Goal: Task Accomplishment & Management: Complete application form

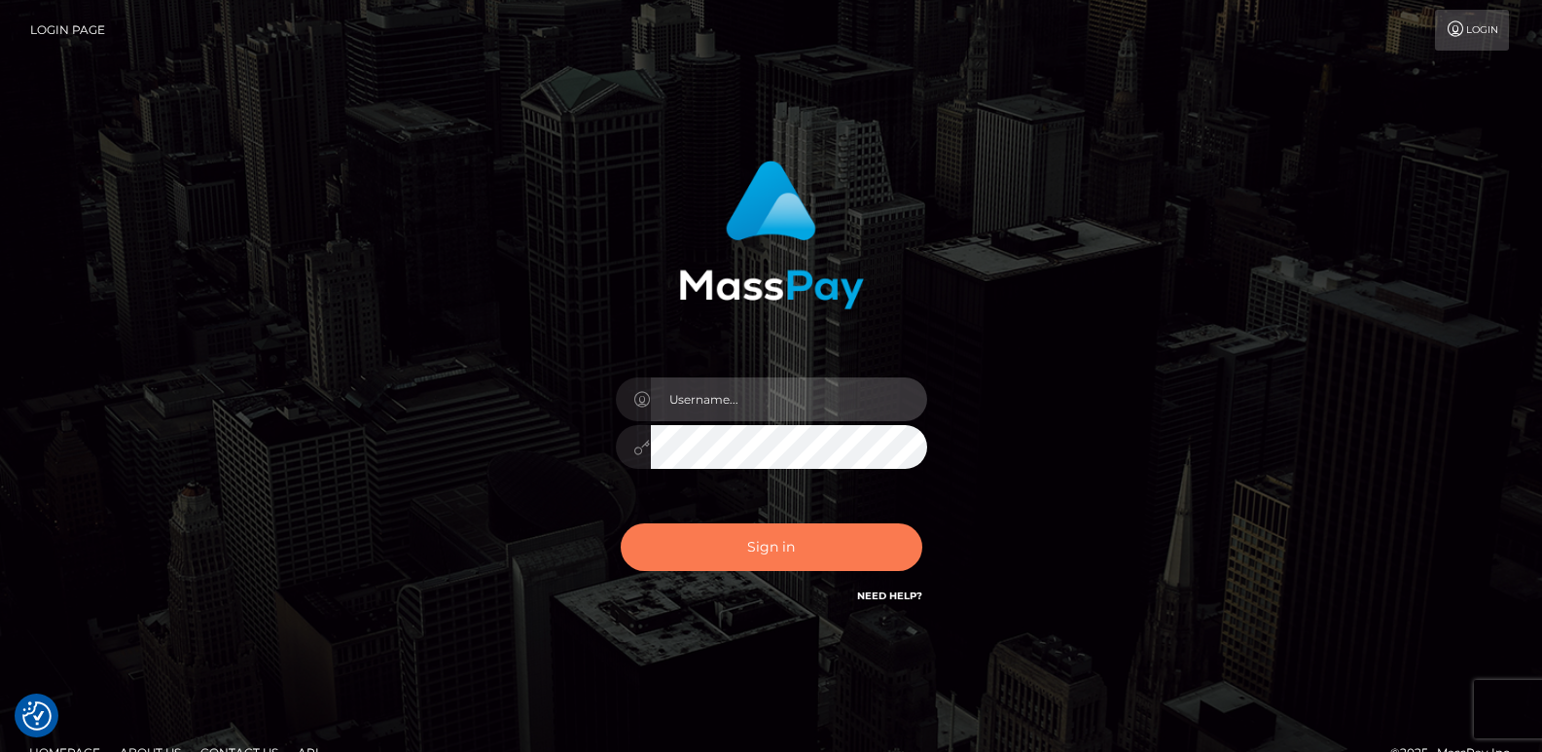
type input "[DOMAIN_NAME]"
click at [735, 546] on button "Sign in" at bounding box center [772, 547] width 302 height 48
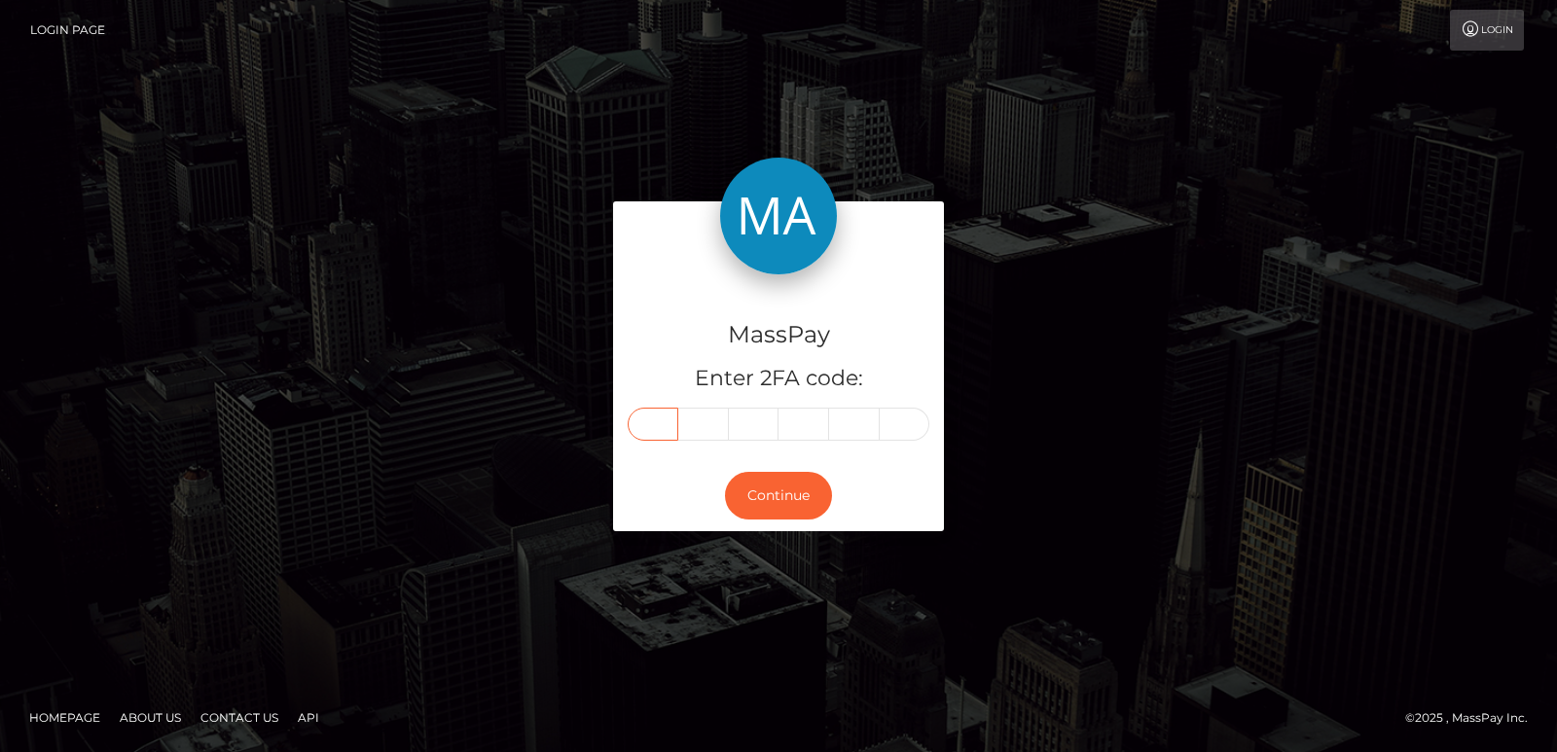
click at [650, 433] on input "text" at bounding box center [652, 424] width 51 height 33
paste input "5"
type input "5"
type input "4"
type input "8"
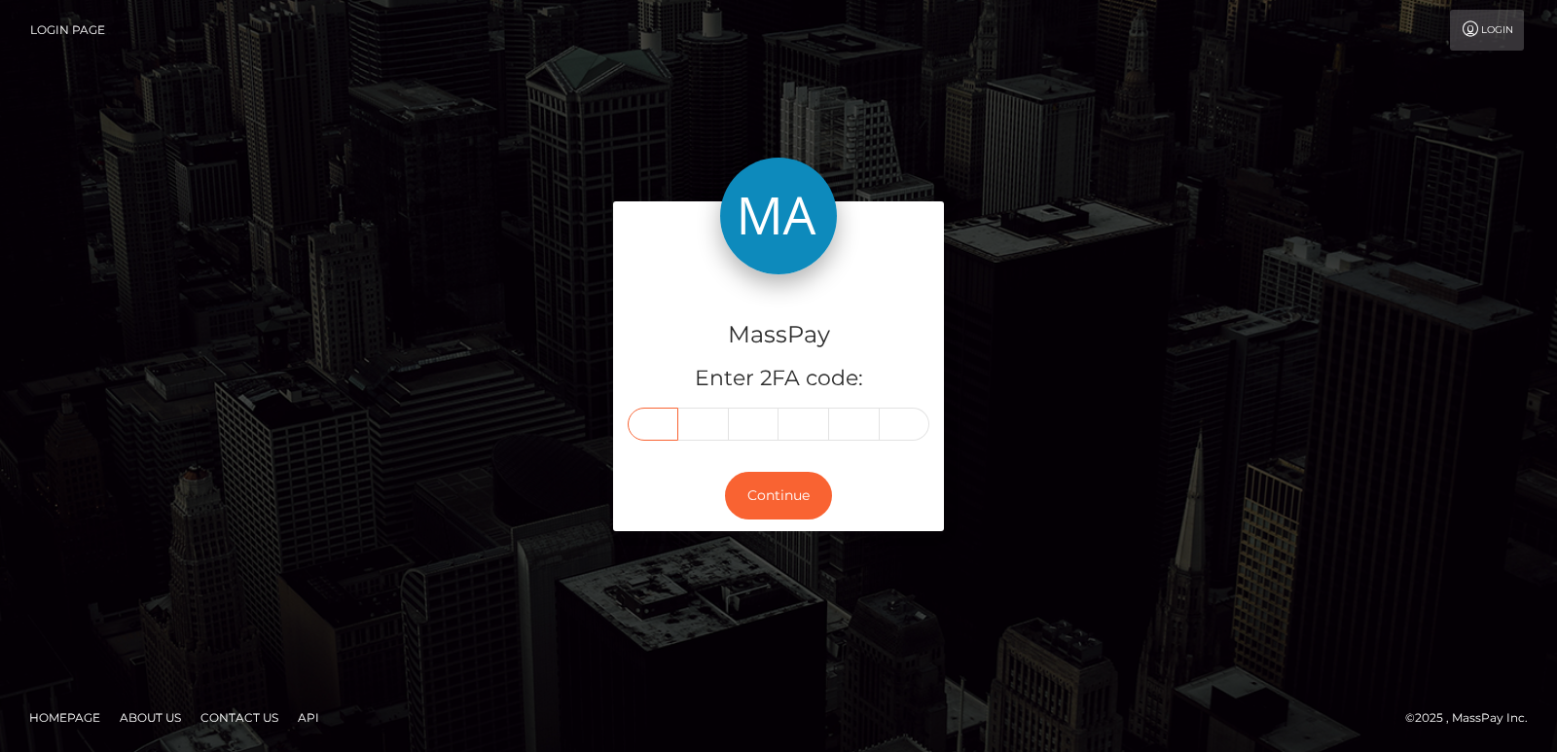
type input "9"
type input "1"
type input "6"
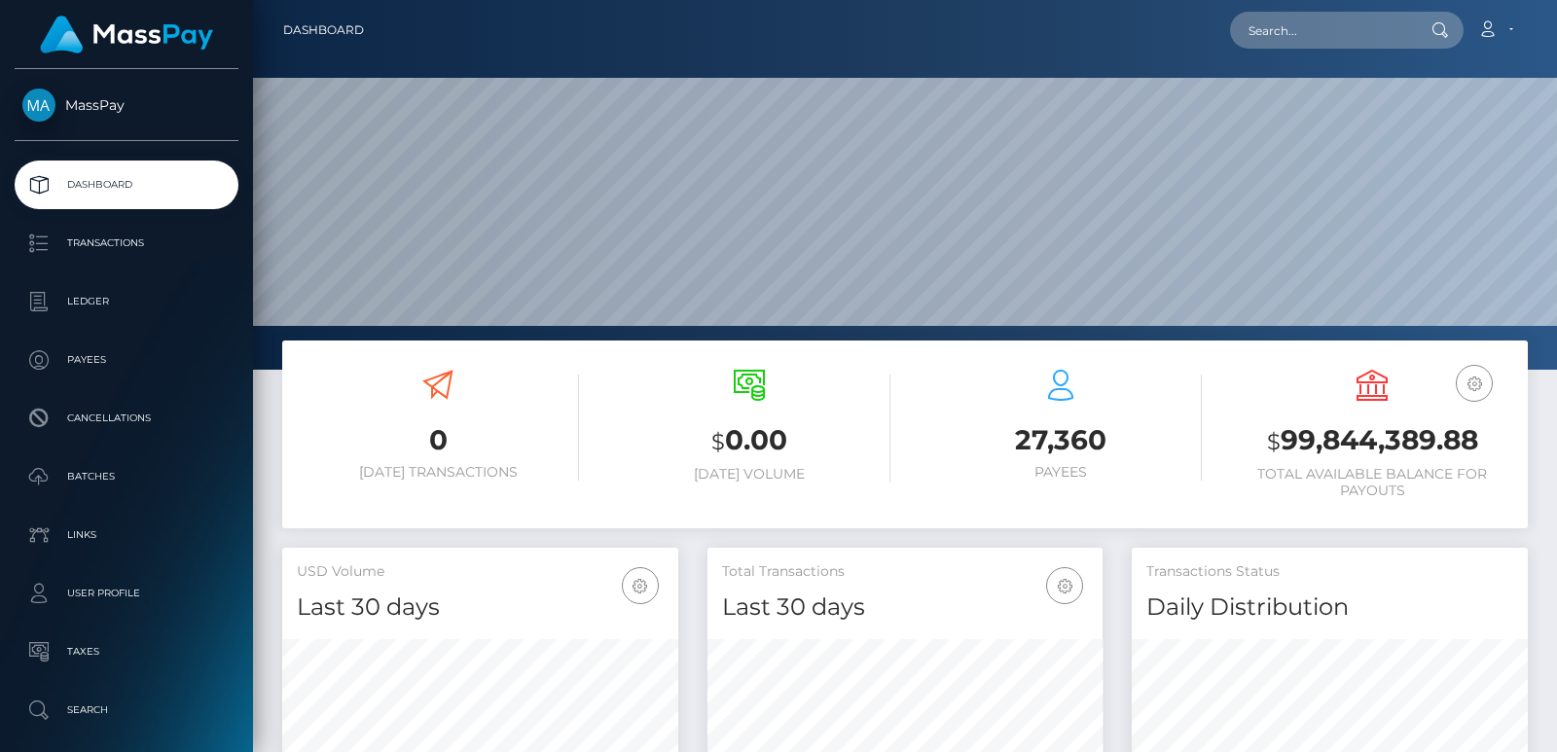
scroll to position [345, 395]
click at [1335, 48] on input "text" at bounding box center [1321, 30] width 183 height 37
paste input "pacconia@icloud.com"
type input "pacconia@icloud.com"
click at [1288, 19] on input "pacconia@icloud.com" at bounding box center [1321, 30] width 183 height 37
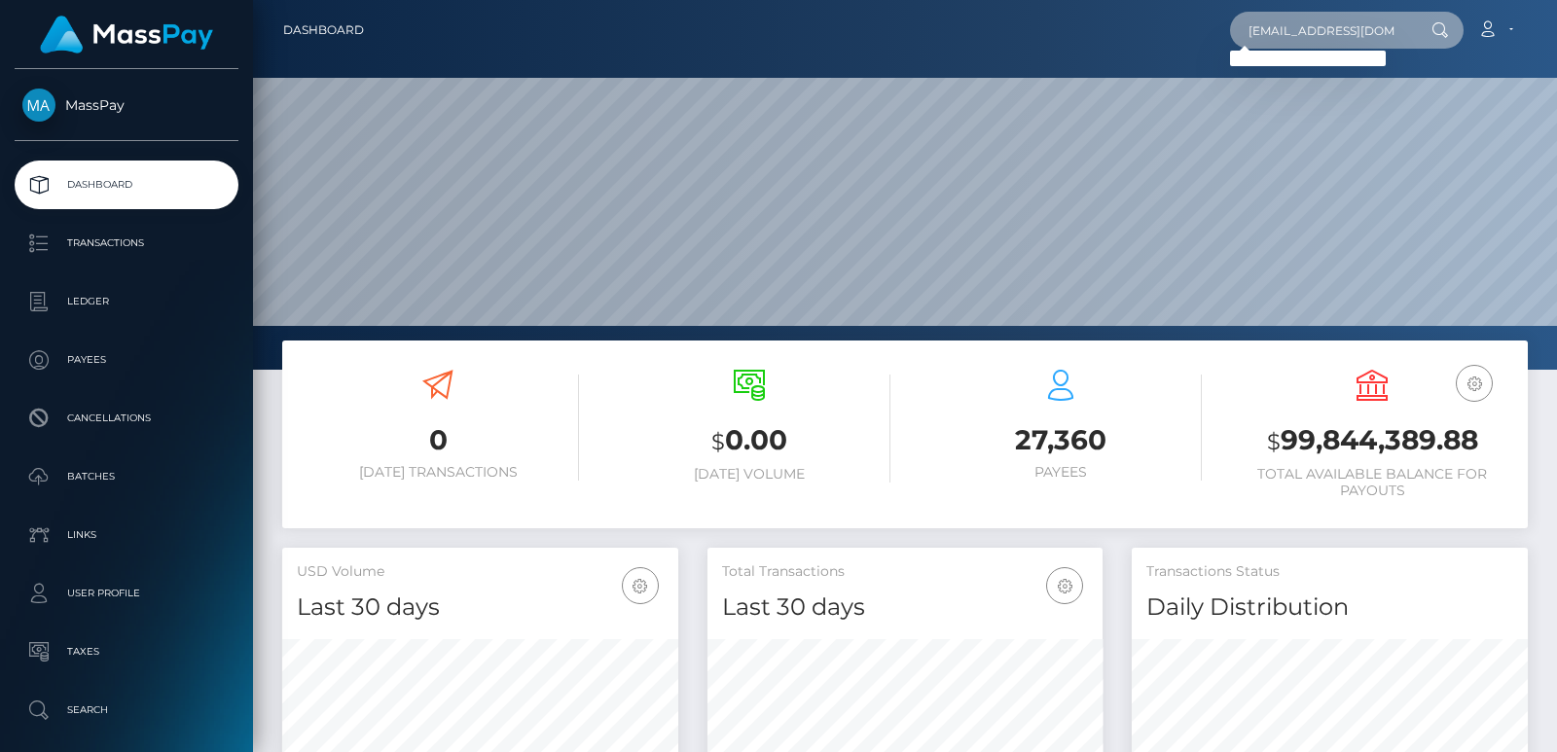
click at [1288, 19] on input "pacconia@icloud.com" at bounding box center [1321, 30] width 183 height 37
paste input "ybpp5276ry@privaterelay.appleid.com"
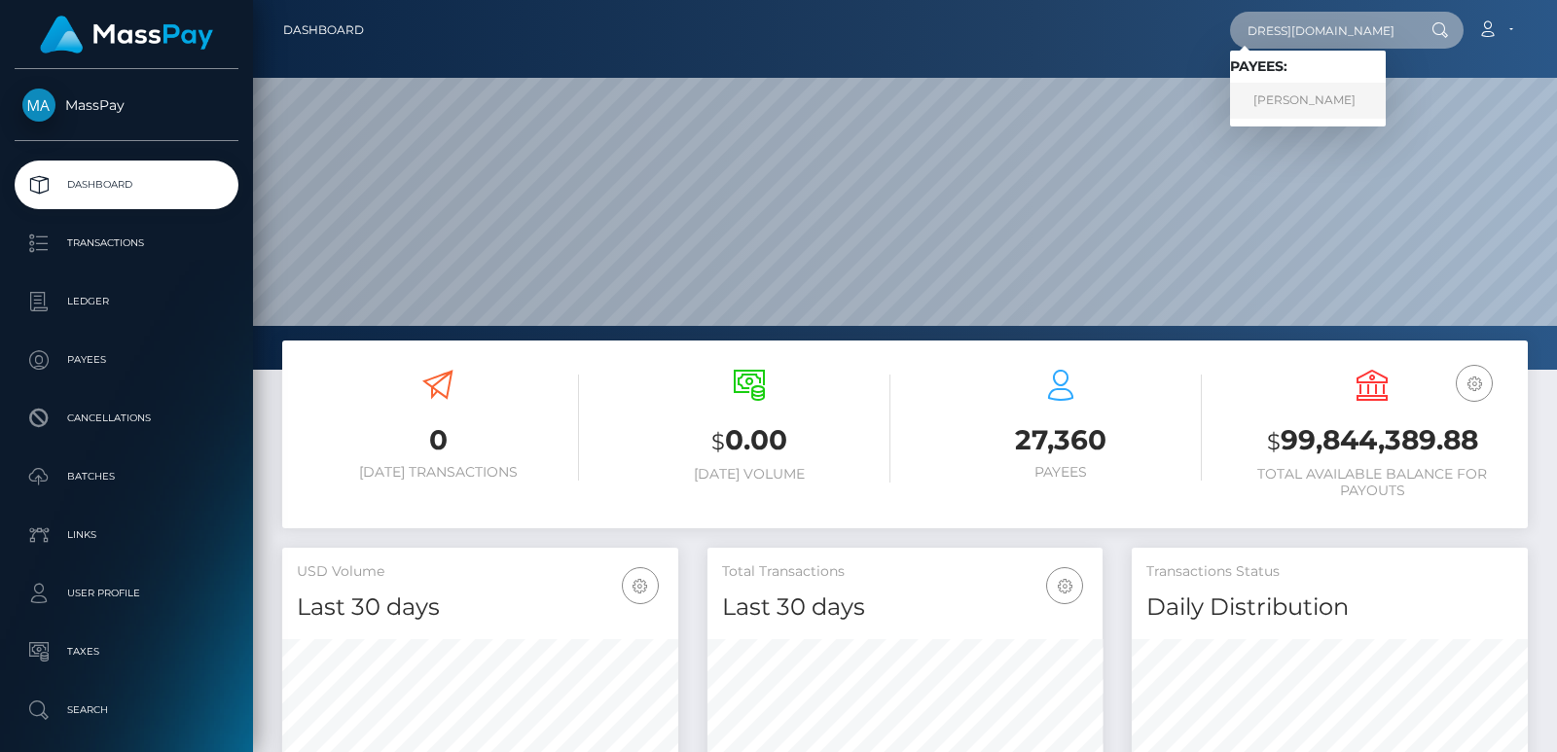
type input "ybpp5276ry@privaterelay.appleid.com"
click at [1304, 104] on link "ASHLYN PATRICE PACCONI" at bounding box center [1308, 101] width 156 height 36
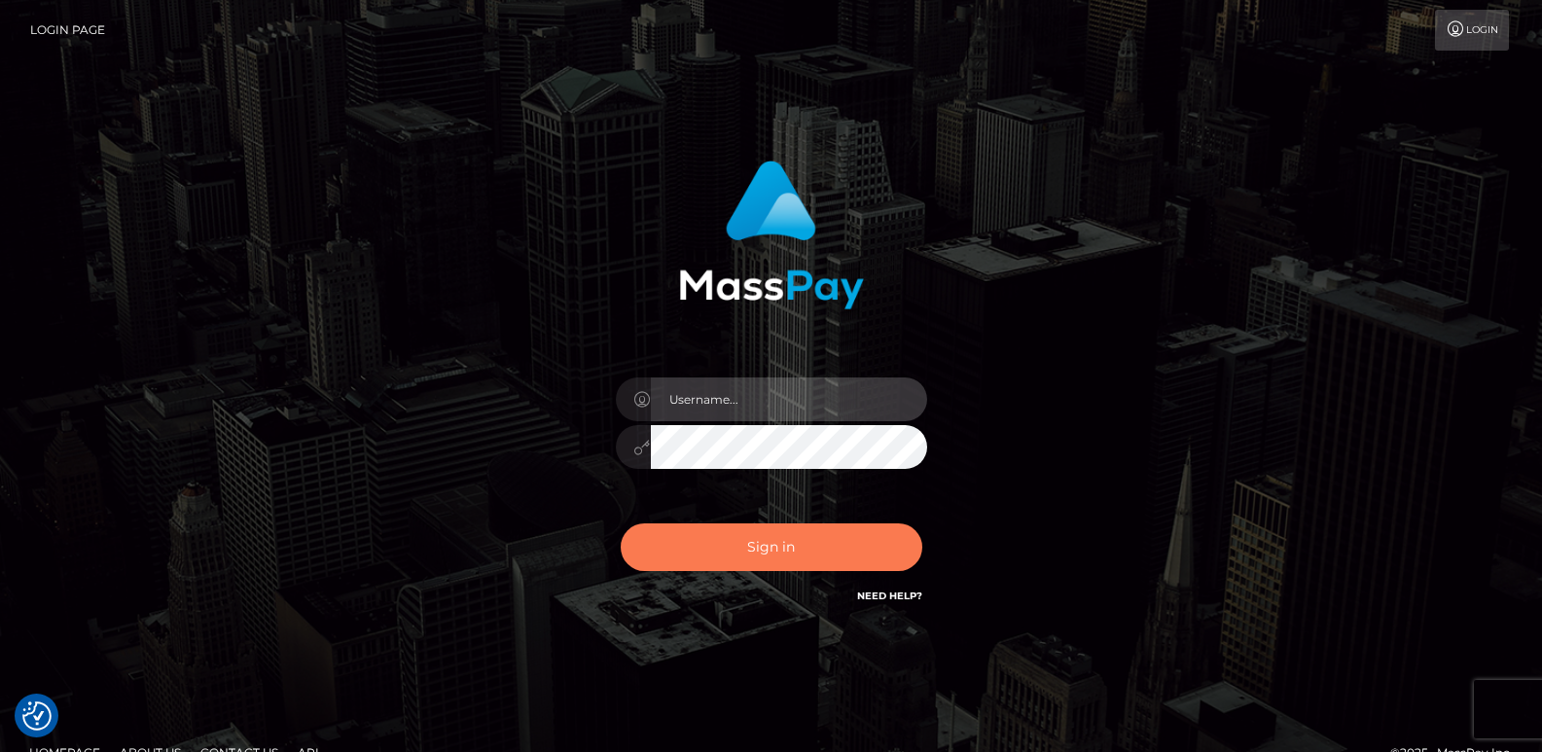
type input "ts2.es"
click at [678, 549] on button "Sign in" at bounding box center [772, 547] width 302 height 48
type input "[DOMAIN_NAME]"
click at [672, 564] on button "Sign in" at bounding box center [772, 547] width 302 height 48
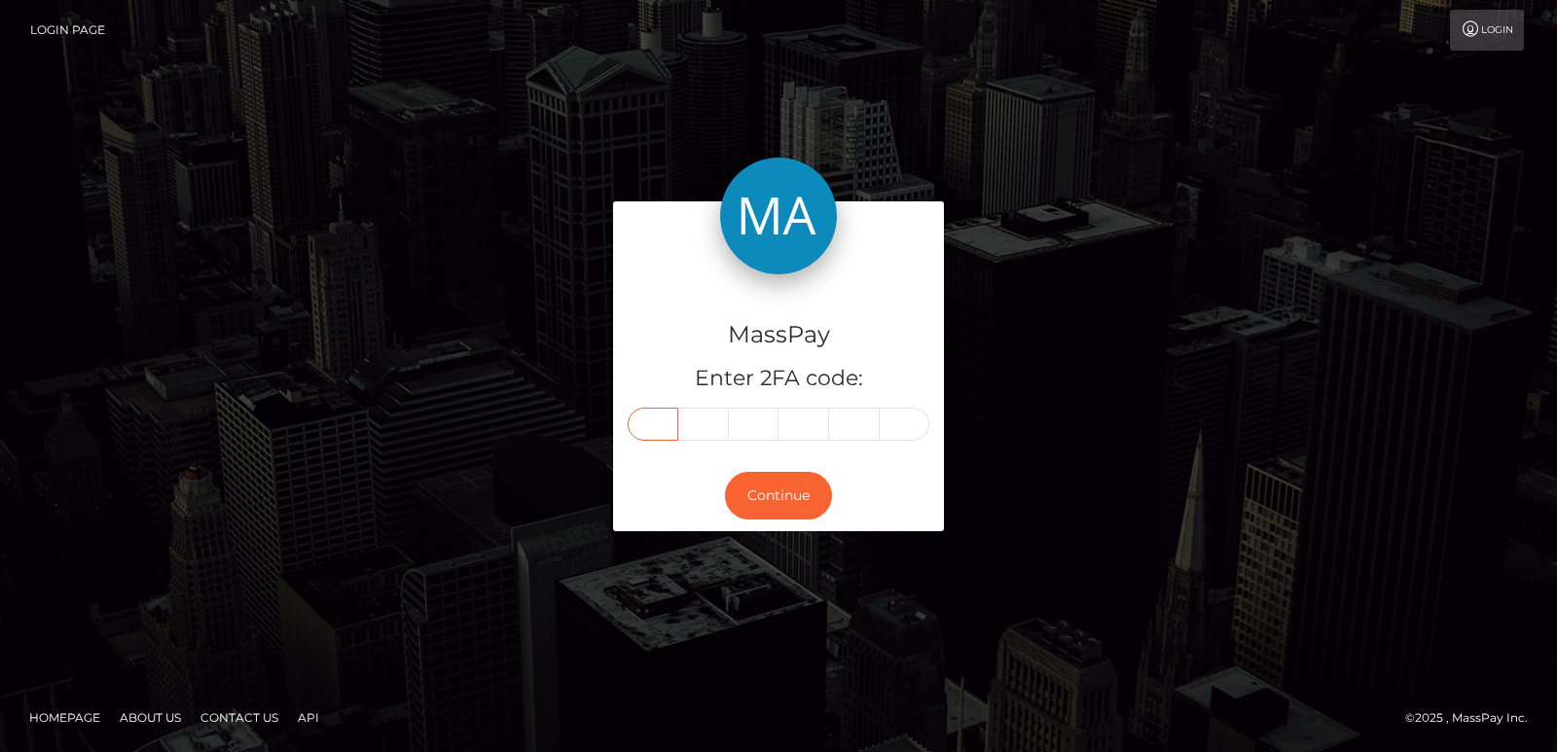
click at [662, 436] on input "text" at bounding box center [652, 424] width 51 height 33
paste input "7"
type input "7"
type input "6"
type input "8"
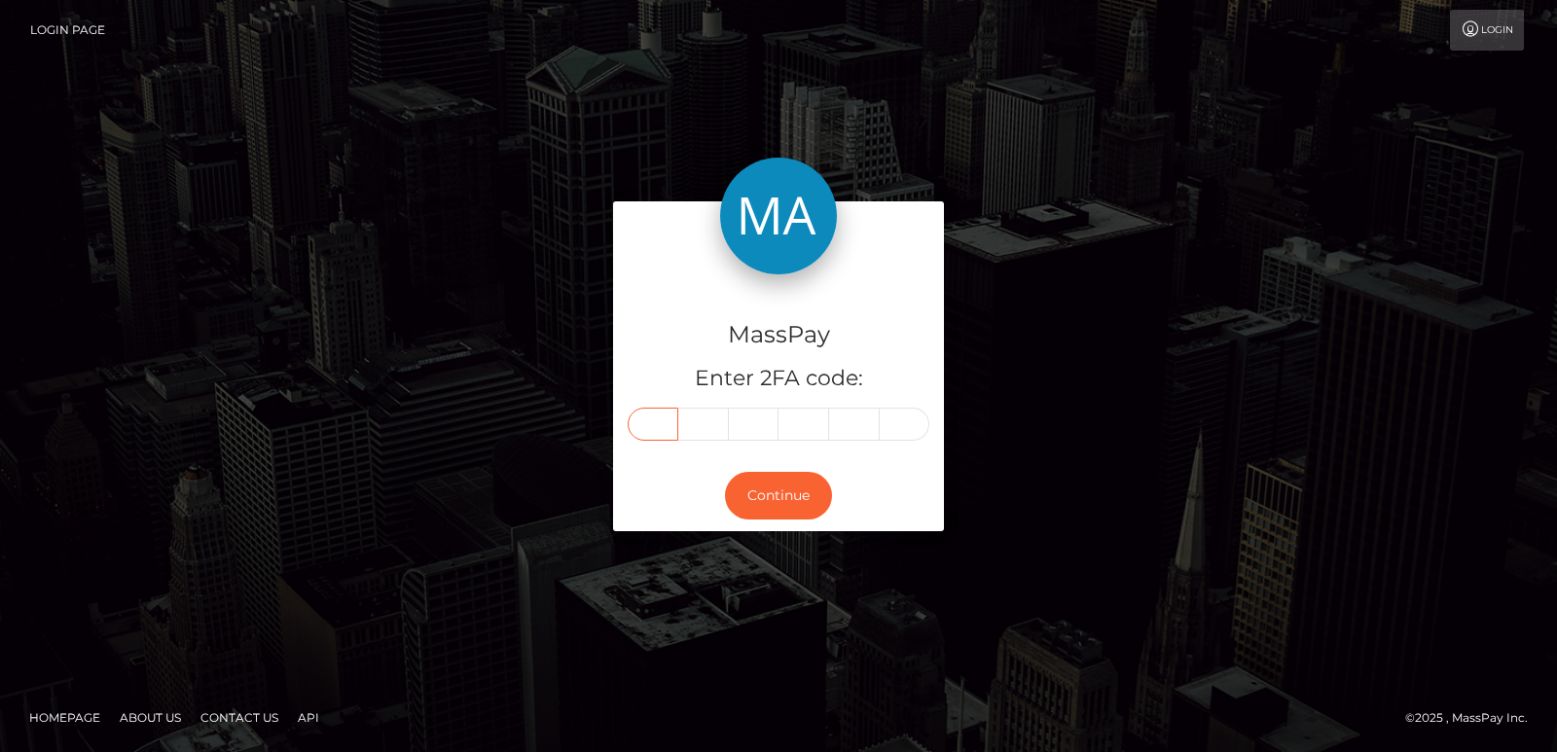
type input "3"
type input "2"
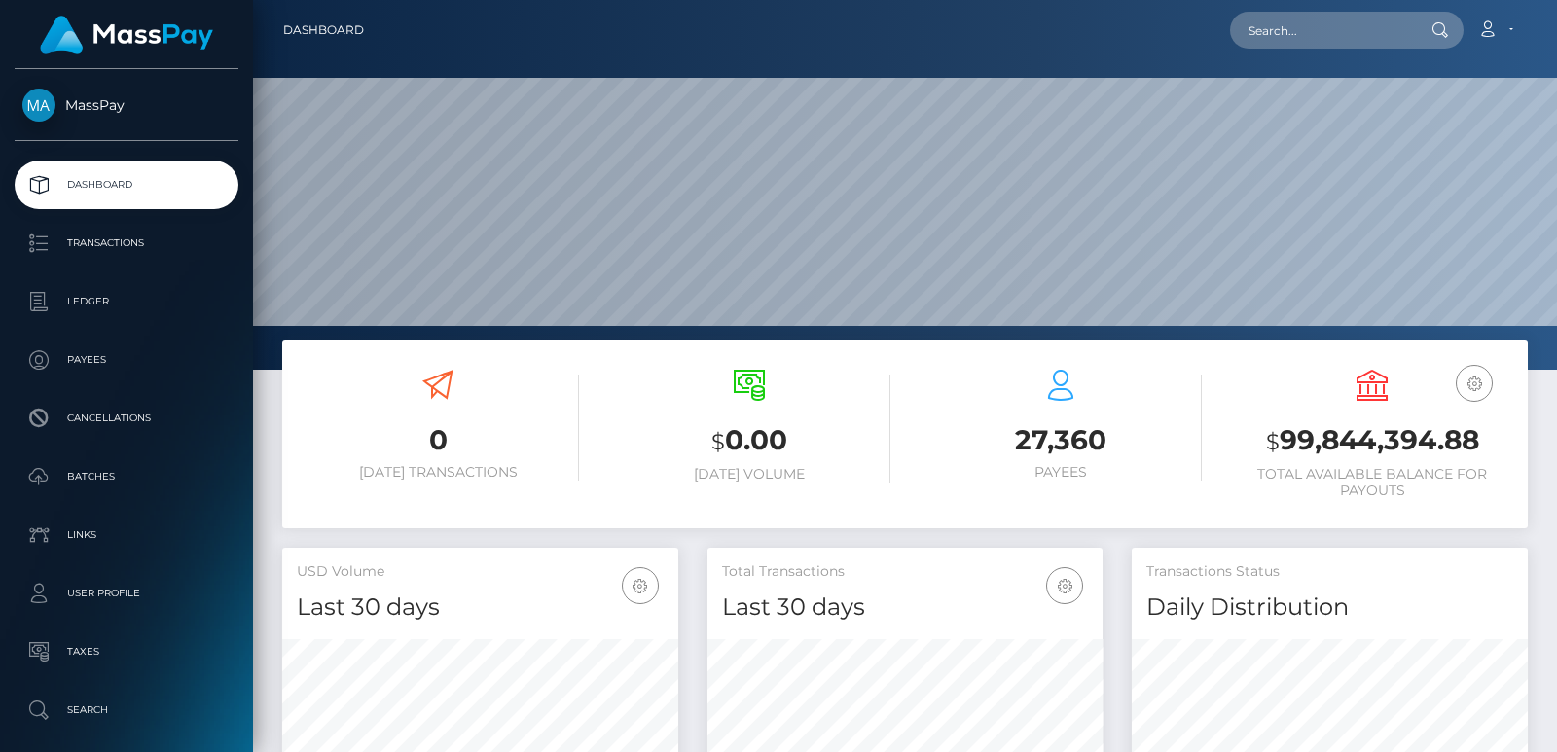
scroll to position [345, 395]
click at [1355, 30] on input "text" at bounding box center [1321, 30] width 183 height 37
paste input "[EMAIL_ADDRESS][DOMAIN_NAME]"
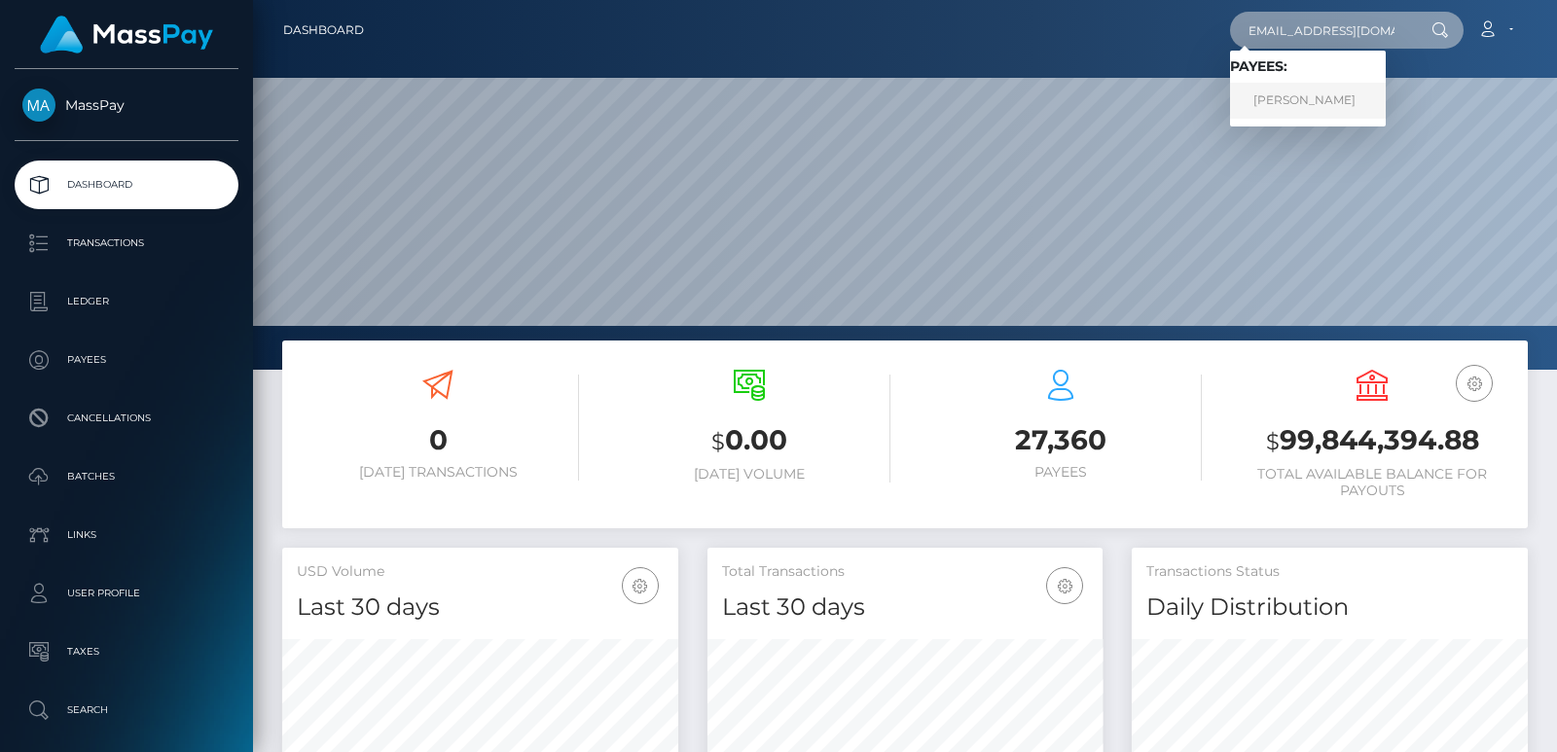
type input "[EMAIL_ADDRESS][DOMAIN_NAME]"
click at [1291, 107] on link "Yu Yang Chung" at bounding box center [1308, 101] width 156 height 36
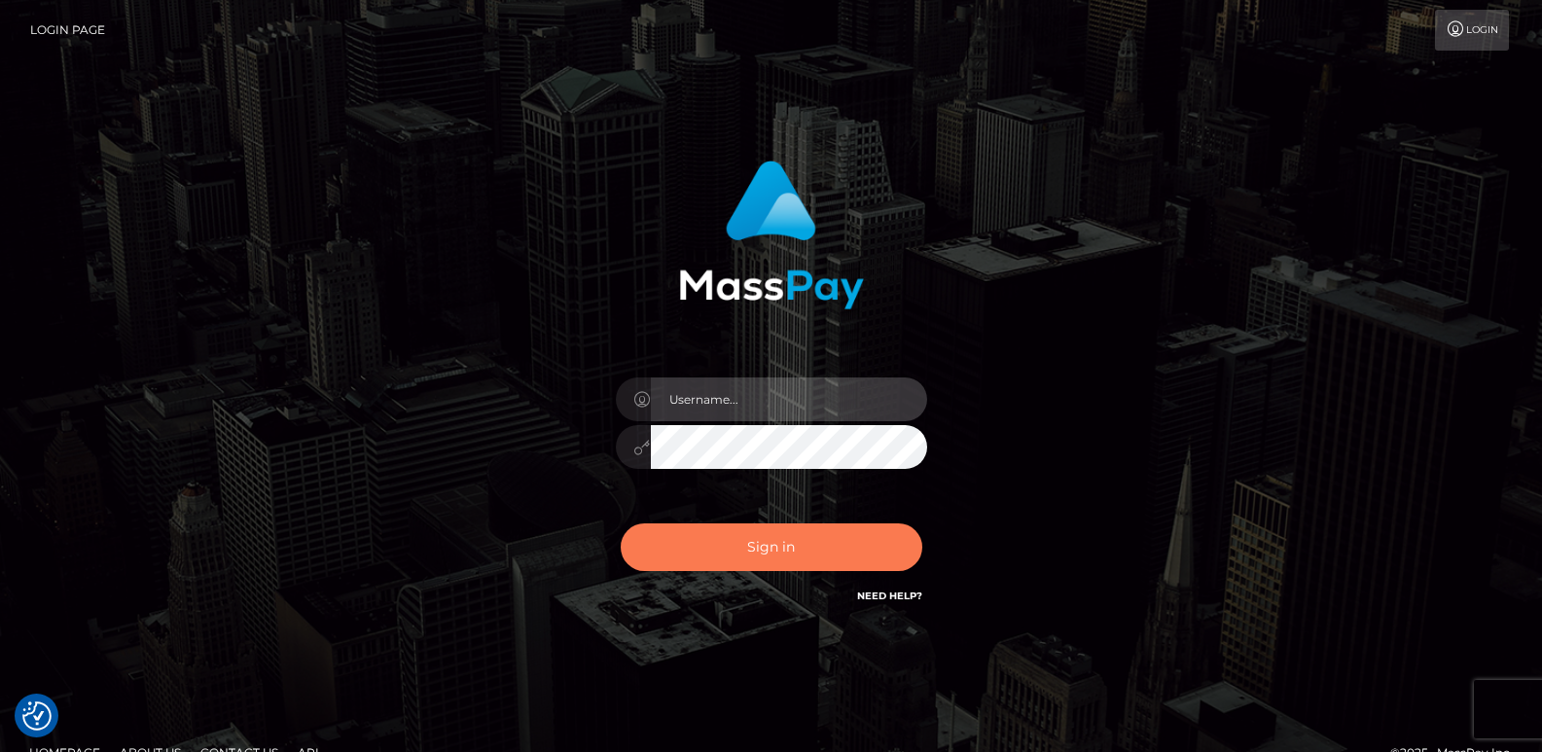
type input "ts2.es"
click at [761, 551] on button "Sign in" at bounding box center [772, 547] width 302 height 48
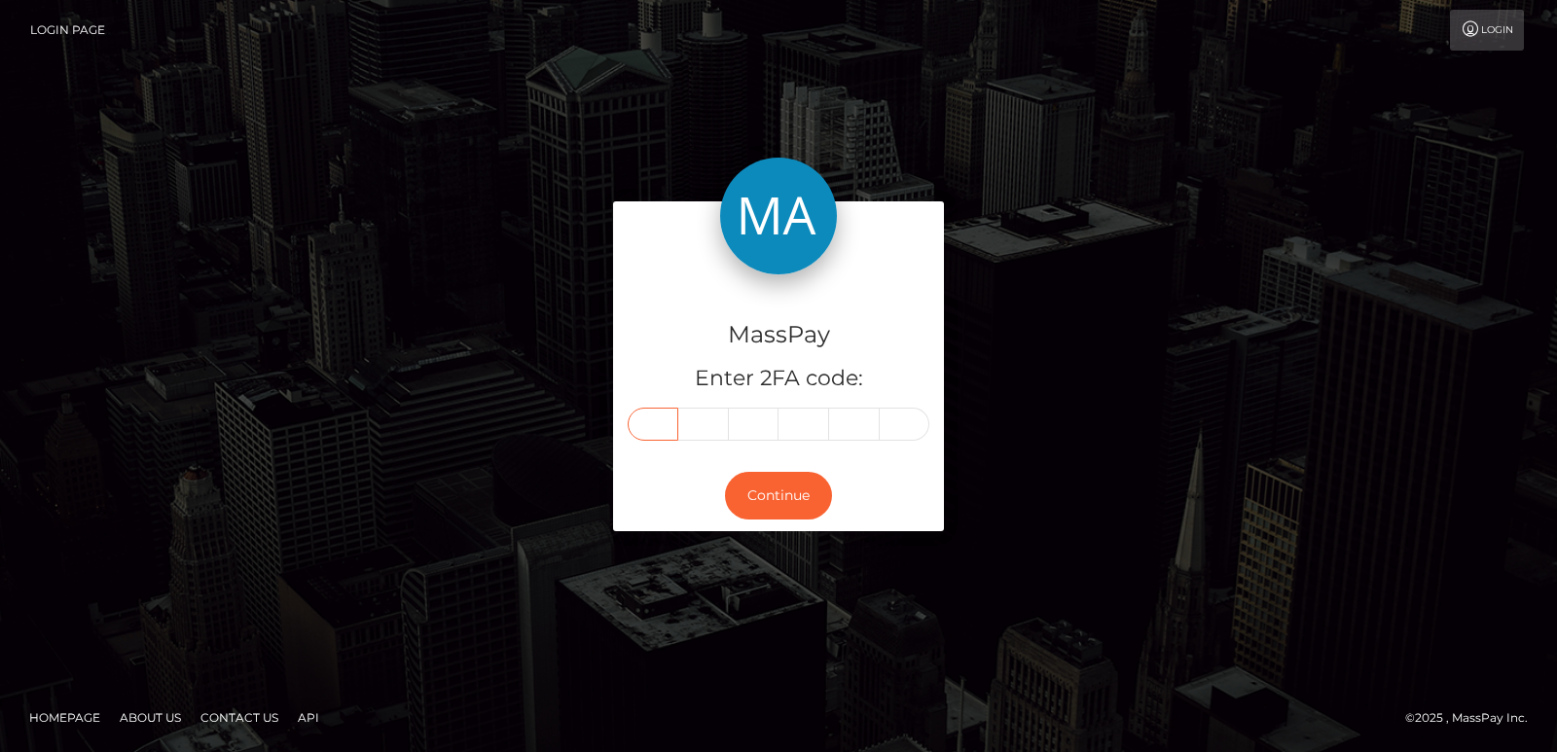
click at [669, 433] on input "text" at bounding box center [652, 424] width 51 height 33
paste input "6"
type input "6"
type input "4"
type input "2"
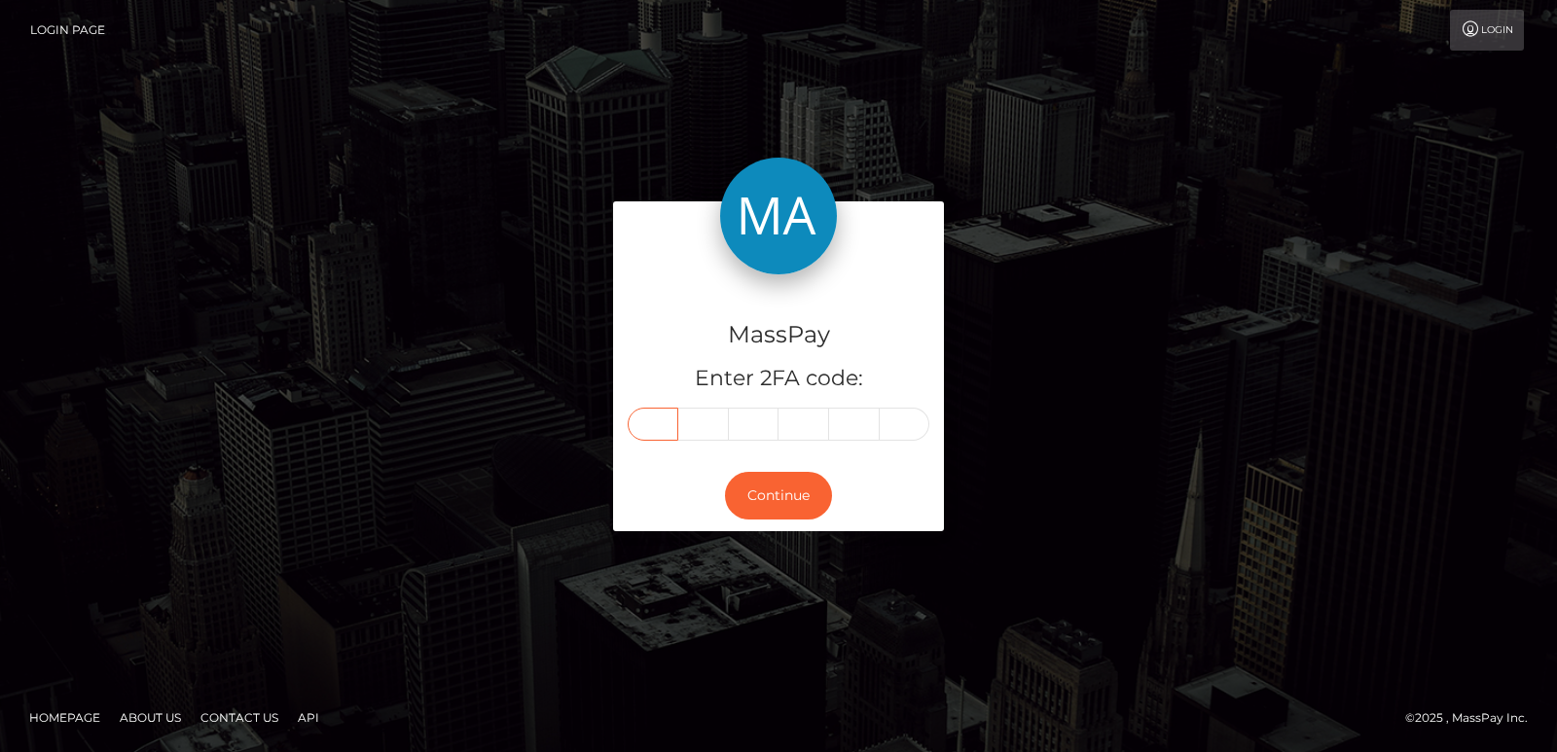
type input "8"
type input "6"
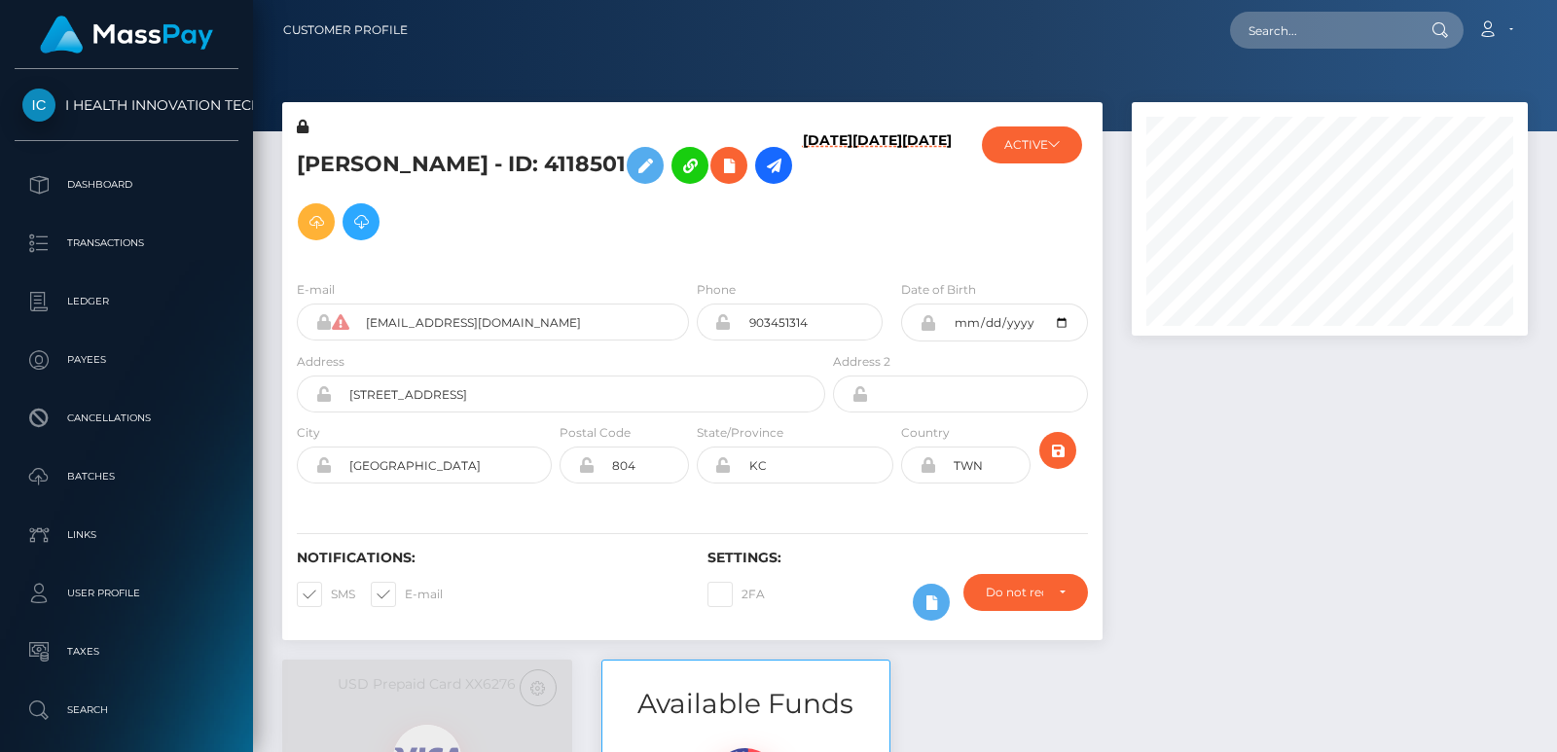
scroll to position [233, 395]
click at [1267, 18] on input "text" at bounding box center [1321, 30] width 183 height 37
paste input "[EMAIL_ADDRESS][DOMAIN_NAME]"
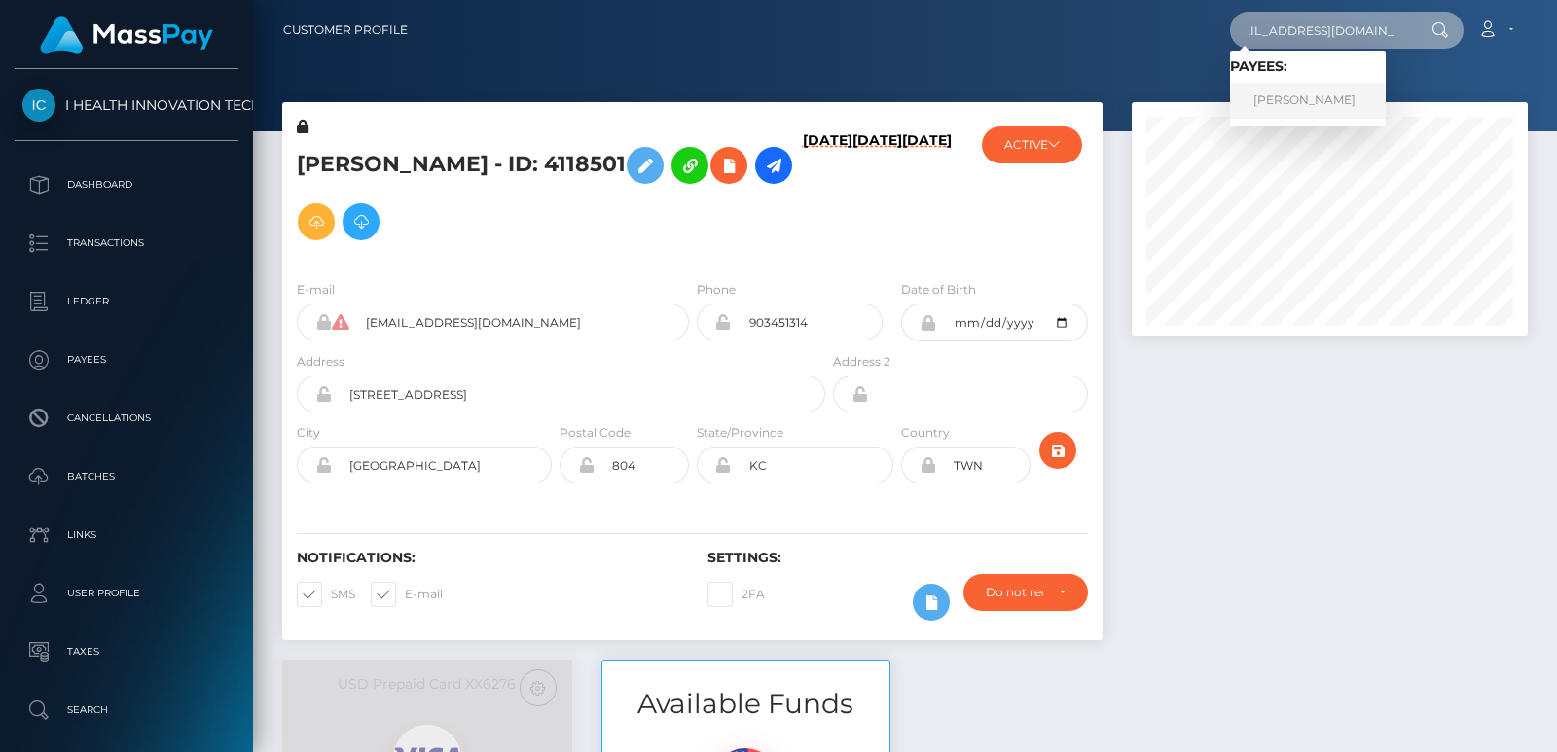
type input "kpoplover9398@hotmail.com"
click at [1282, 95] on link "FRANCHESCA ROSE CHAN" at bounding box center [1308, 101] width 156 height 36
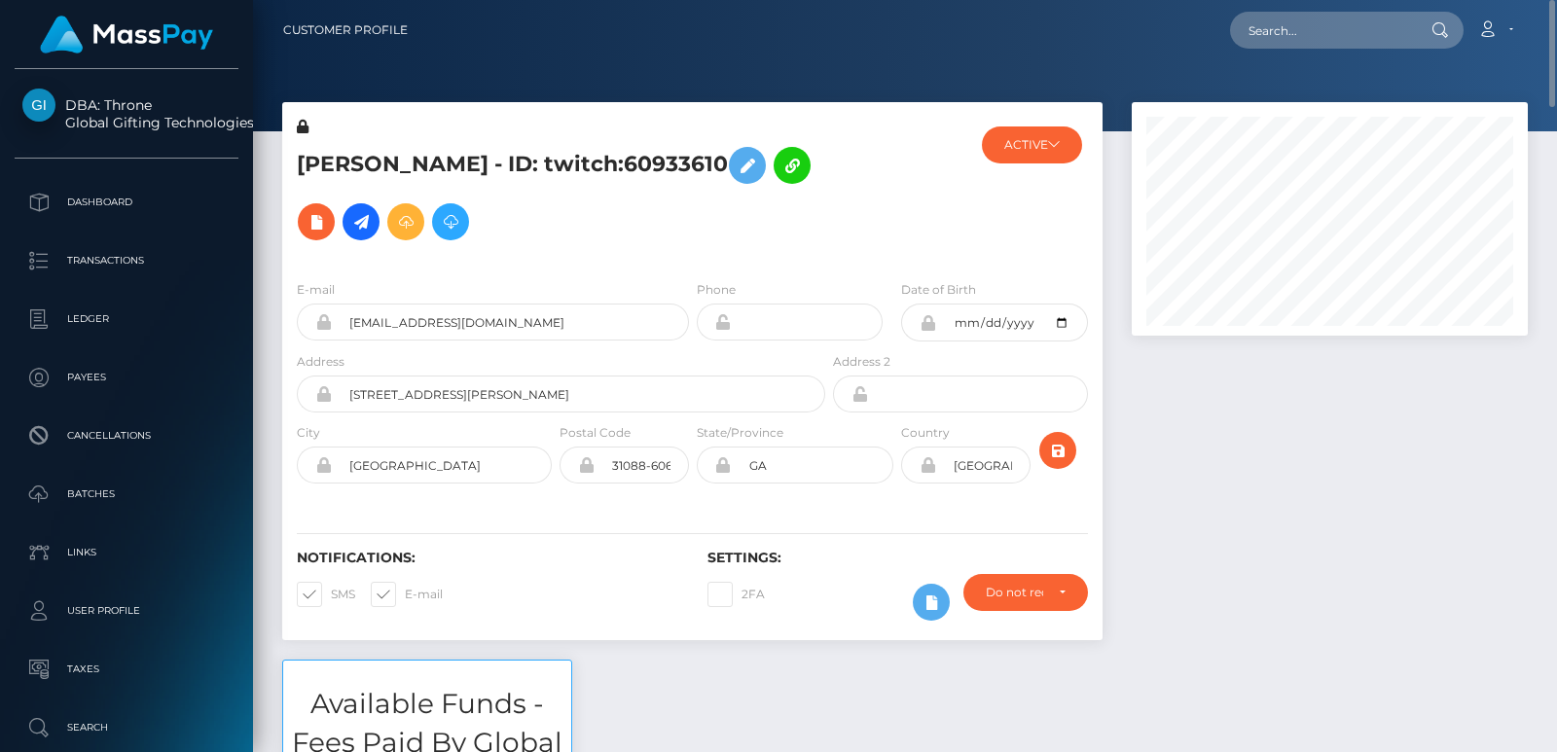
click at [390, 151] on h5 "FRANCHESCA ROSE CHAN - ID: twitch:60933610" at bounding box center [556, 193] width 518 height 113
copy h5 "FRANCHESCA"
click at [1274, 53] on nav "Customer Profile Loading... Loading... Account" at bounding box center [905, 30] width 1304 height 60
click at [1255, 10] on div "Loading... Loading... Account Edit Profile Logout" at bounding box center [974, 30] width 1103 height 41
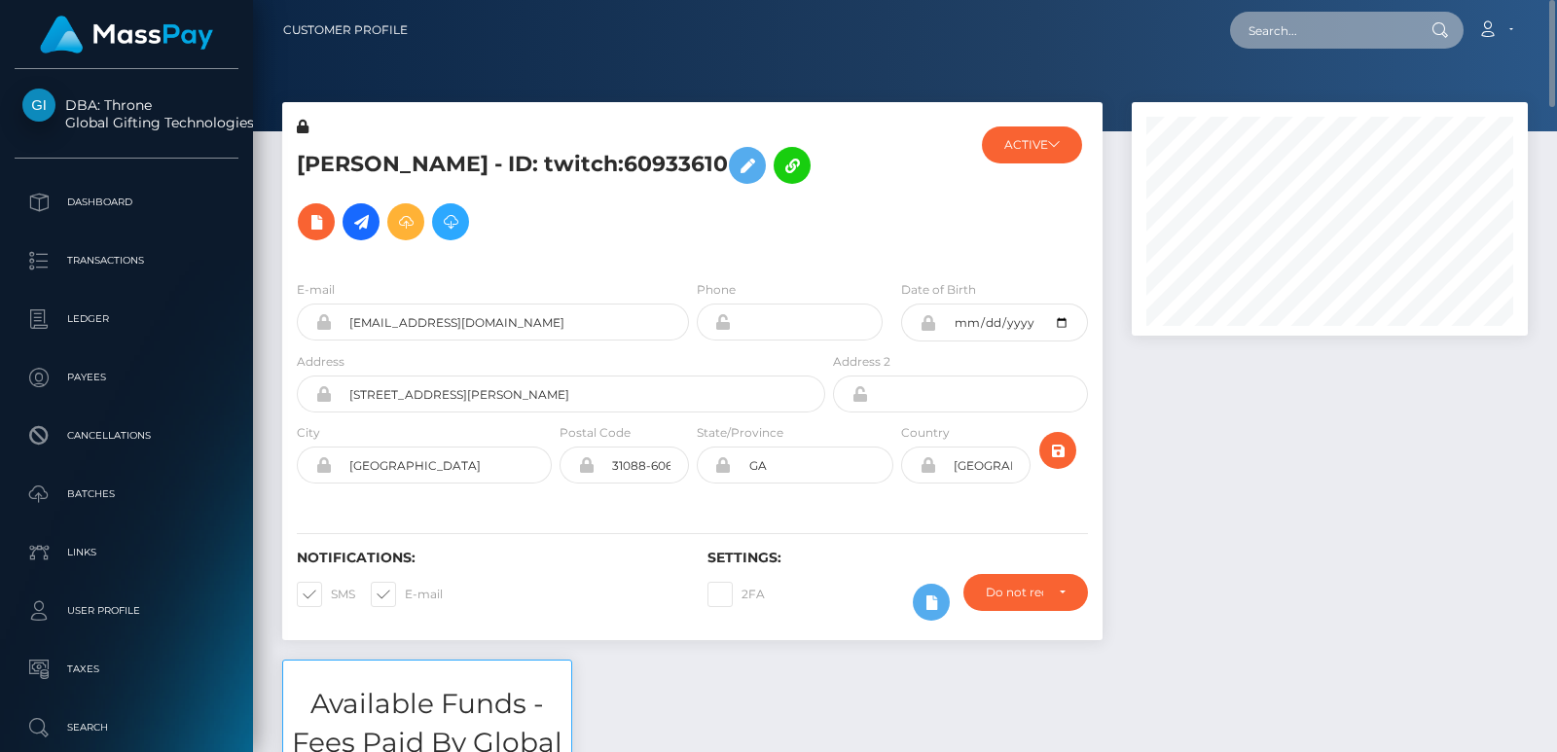
click at [1258, 28] on input "text" at bounding box center [1321, 30] width 183 height 37
paste input "letsgolaycie@gmail.com"
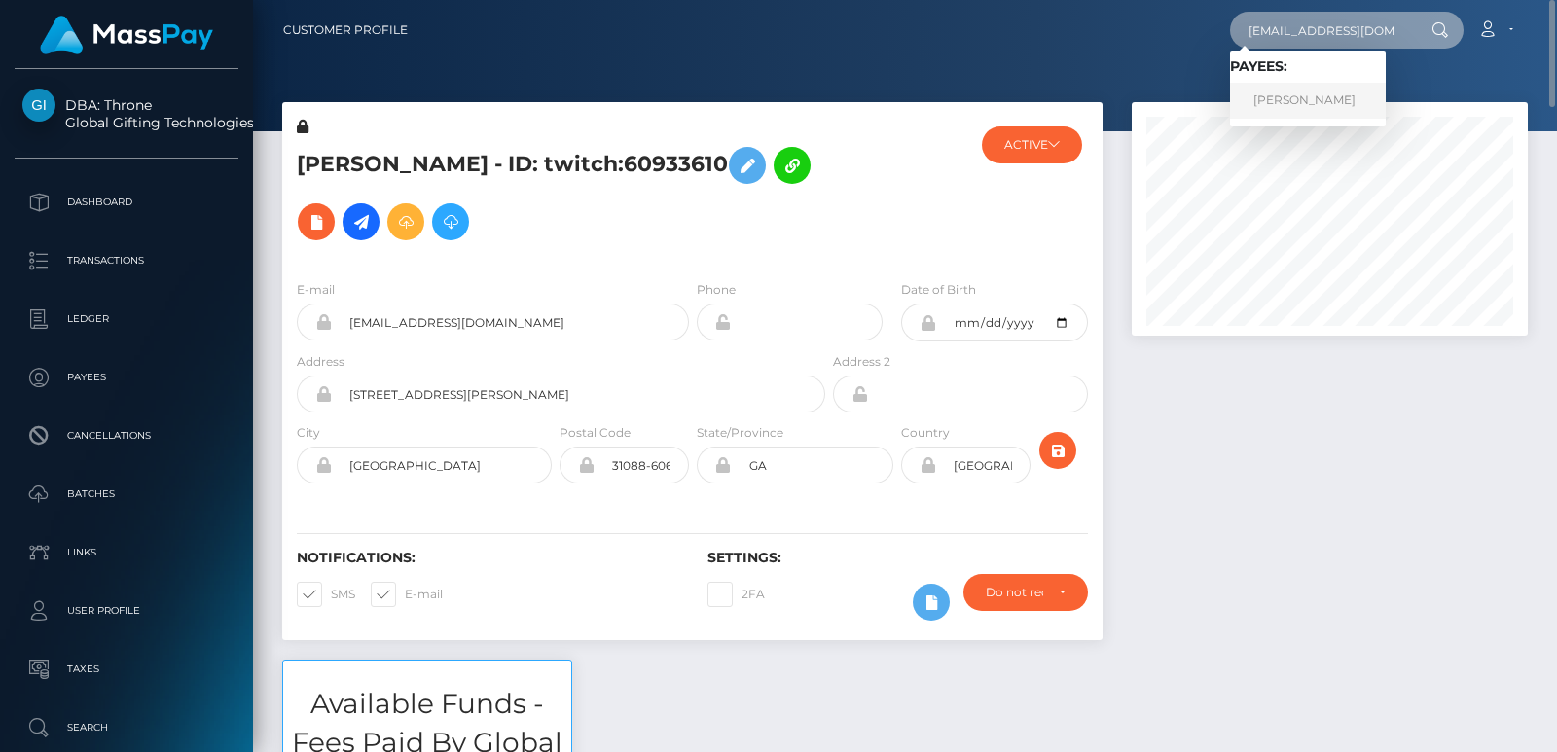
type input "letsgolaycie@gmail.com"
click at [1289, 106] on link "Laycie Tobosa" at bounding box center [1308, 101] width 156 height 36
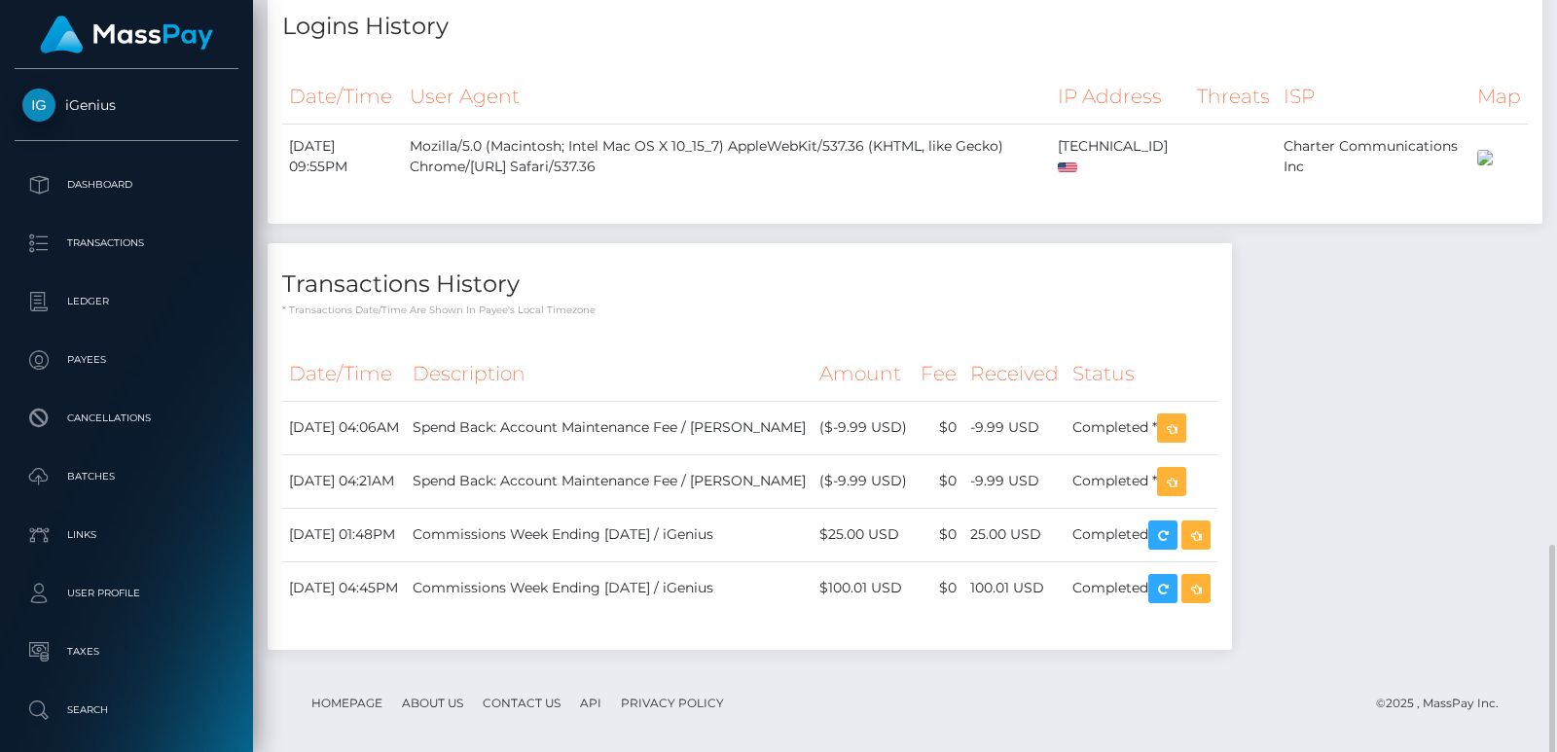
scroll to position [1269, 0]
